Goal: Information Seeking & Learning: Learn about a topic

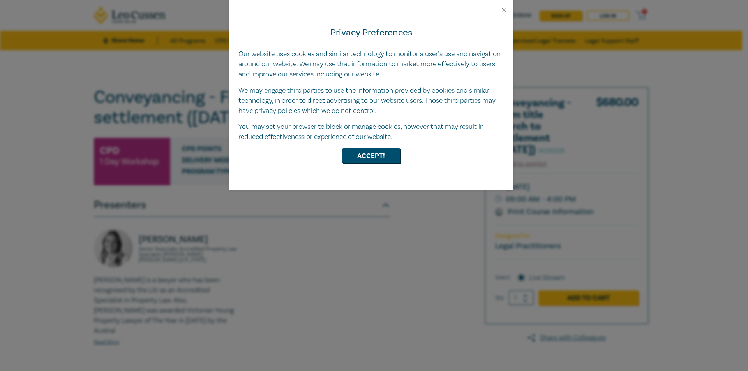
click at [372, 148] on div "Privacy Preferences Our website uses cookies and similar technology to monitor …" at bounding box center [371, 101] width 284 height 177
click at [369, 155] on button "Accept!" at bounding box center [371, 155] width 58 height 15
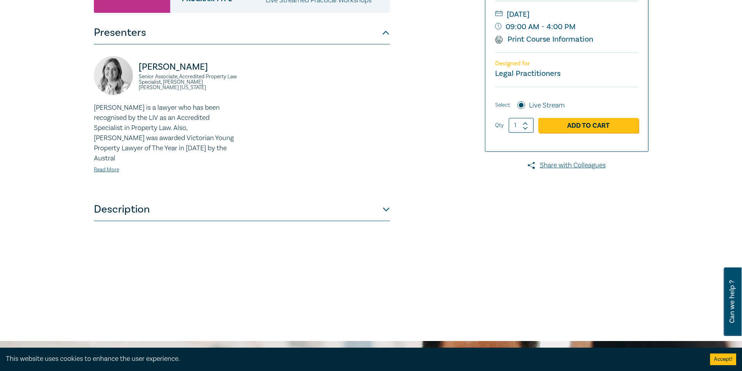
scroll to position [234, 0]
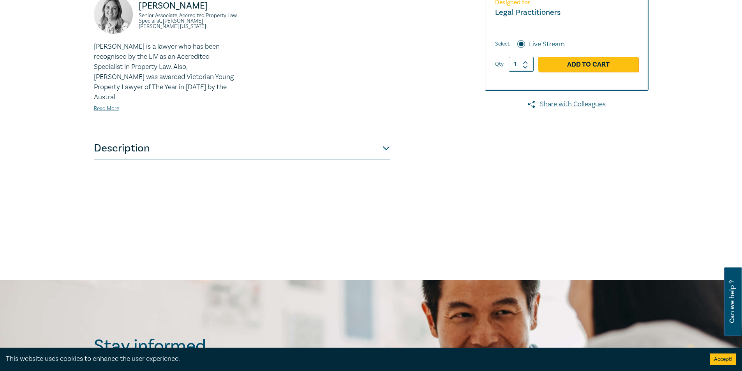
click at [253, 137] on button "Description" at bounding box center [242, 148] width 296 height 23
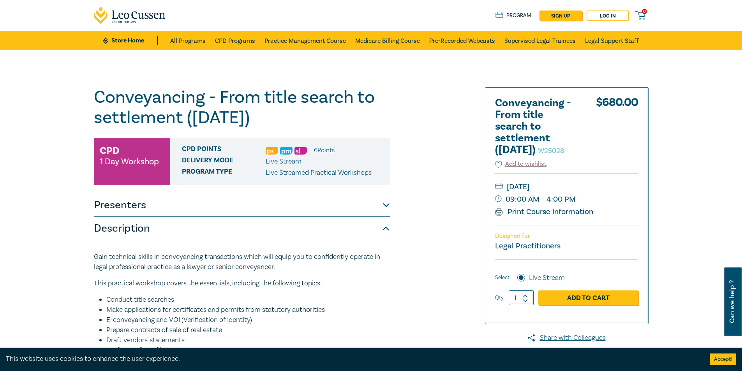
scroll to position [39, 0]
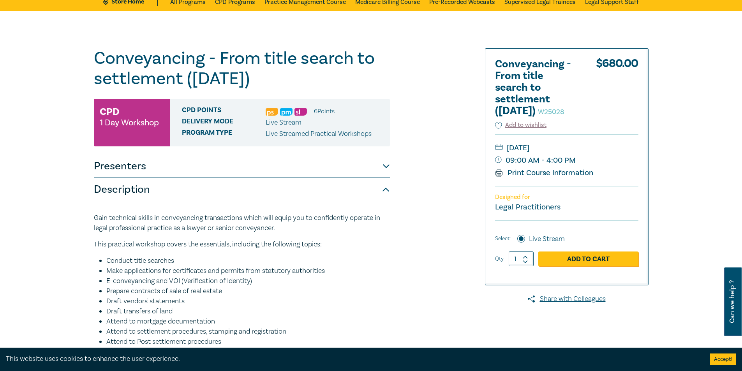
click at [161, 167] on button "Presenters" at bounding box center [242, 166] width 296 height 23
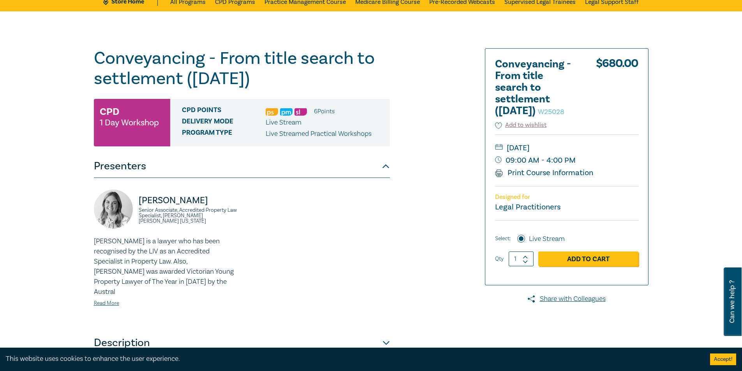
click at [161, 167] on button "Presenters" at bounding box center [242, 166] width 296 height 23
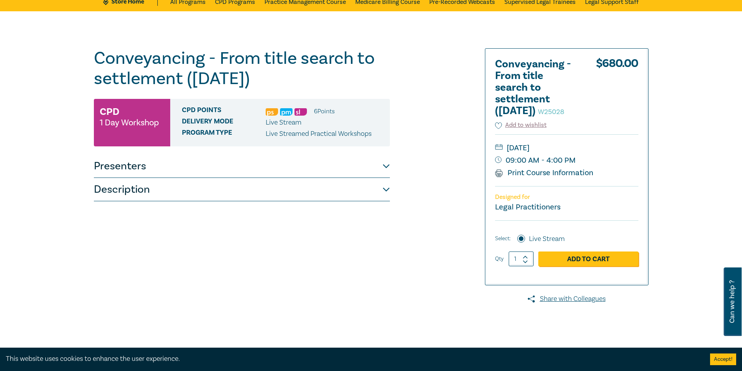
click at [152, 190] on button "Description" at bounding box center [242, 189] width 296 height 23
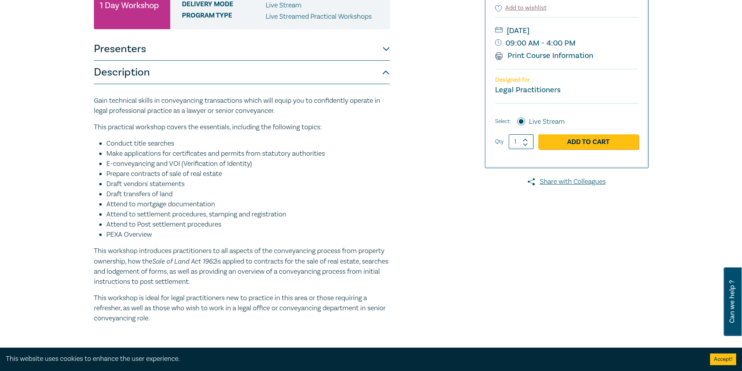
scroll to position [156, 0]
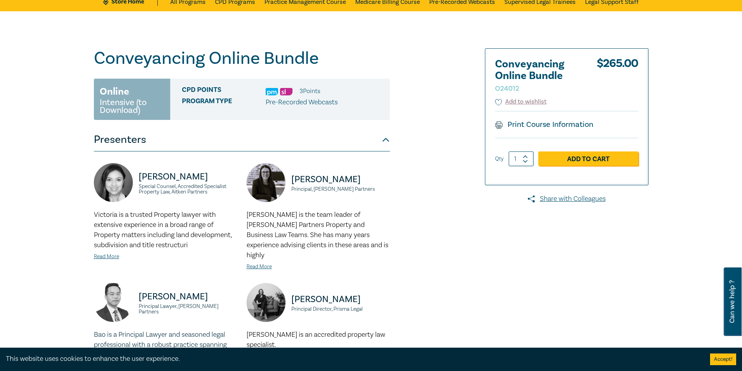
scroll to position [195, 0]
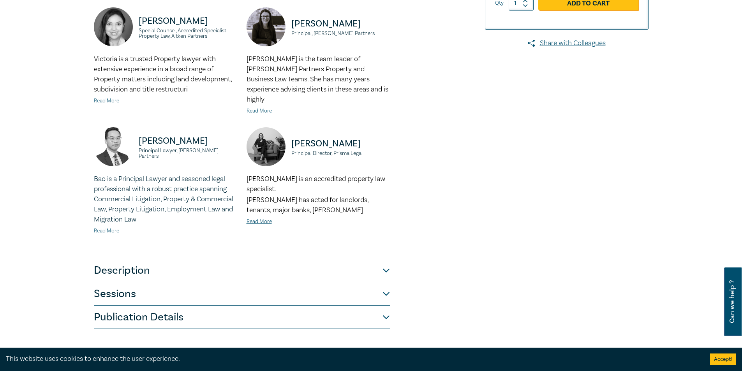
click at [152, 259] on button "Description" at bounding box center [242, 270] width 296 height 23
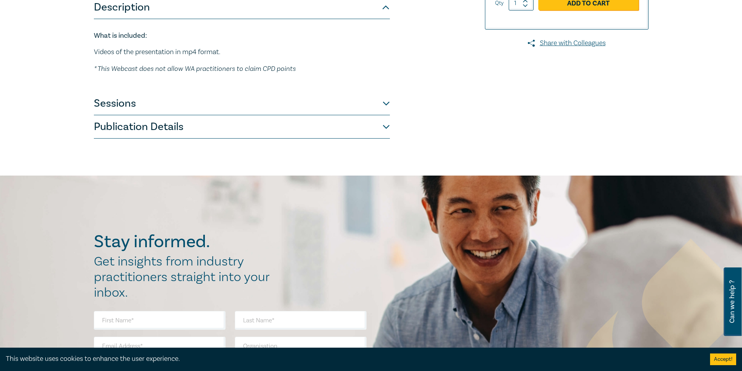
click at [215, 94] on button "Sessions" at bounding box center [242, 103] width 296 height 23
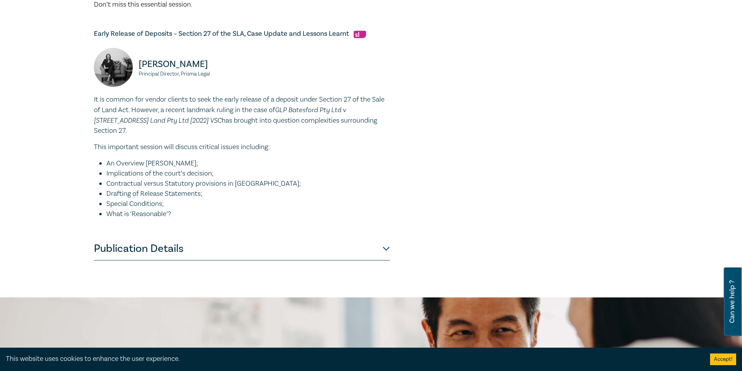
scroll to position [623, 0]
